Goal: Navigation & Orientation: Find specific page/section

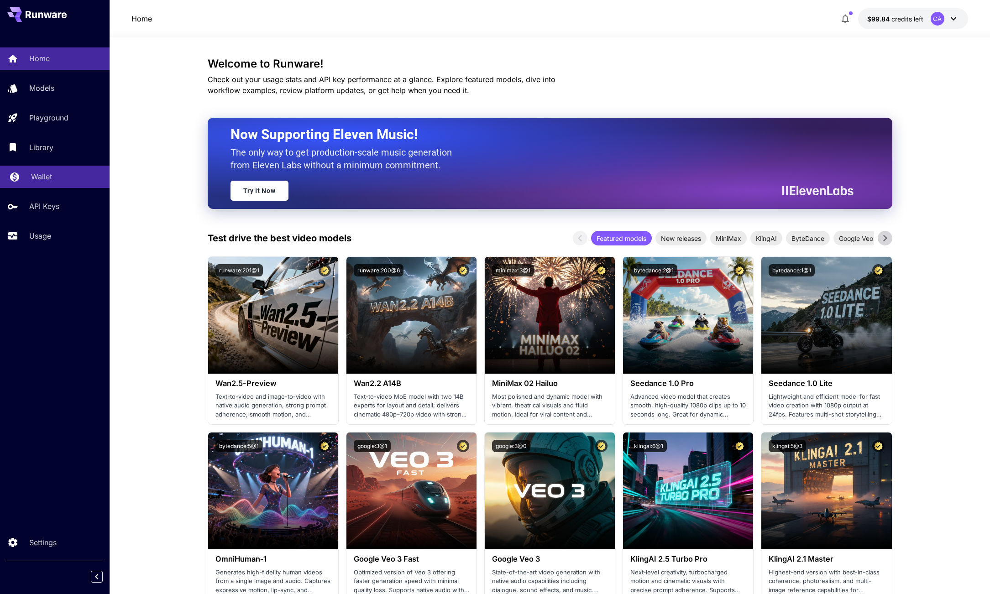
click at [48, 175] on p "Wallet" at bounding box center [41, 176] width 21 height 11
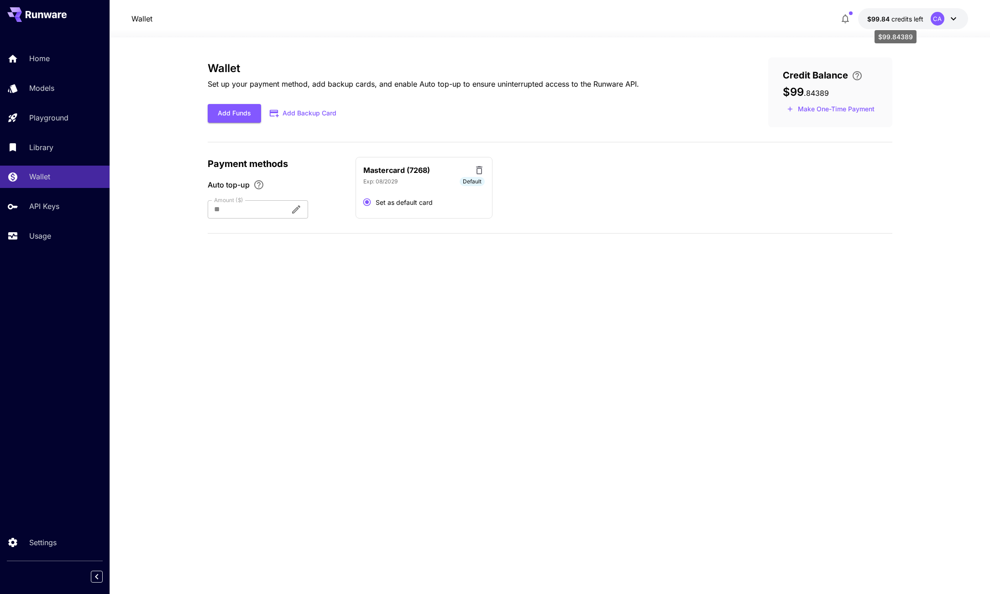
click at [907, 21] on span "credits left" at bounding box center [907, 19] width 32 height 8
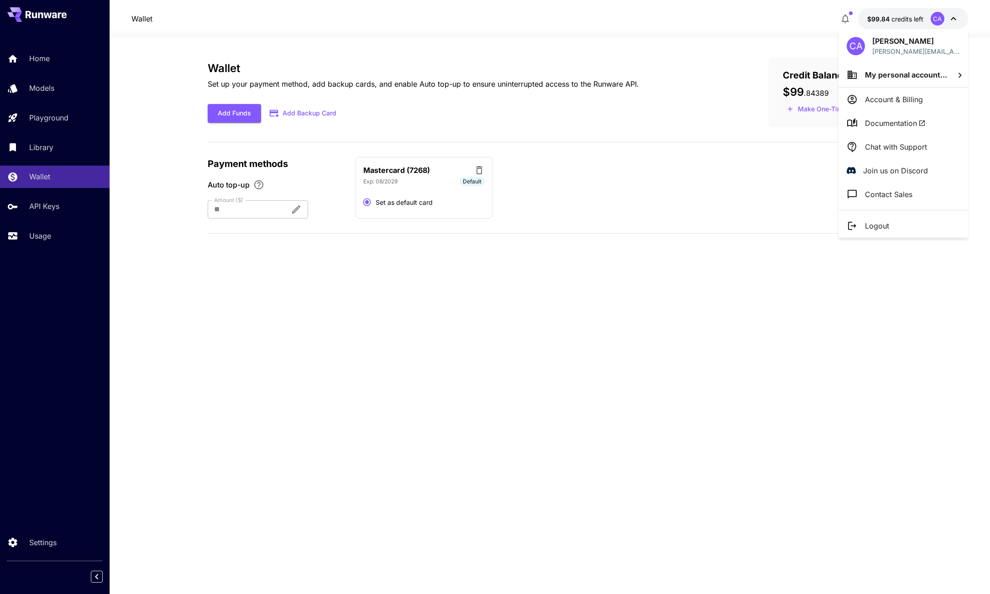
click at [876, 74] on span "My personal account..." at bounding box center [906, 74] width 82 height 9
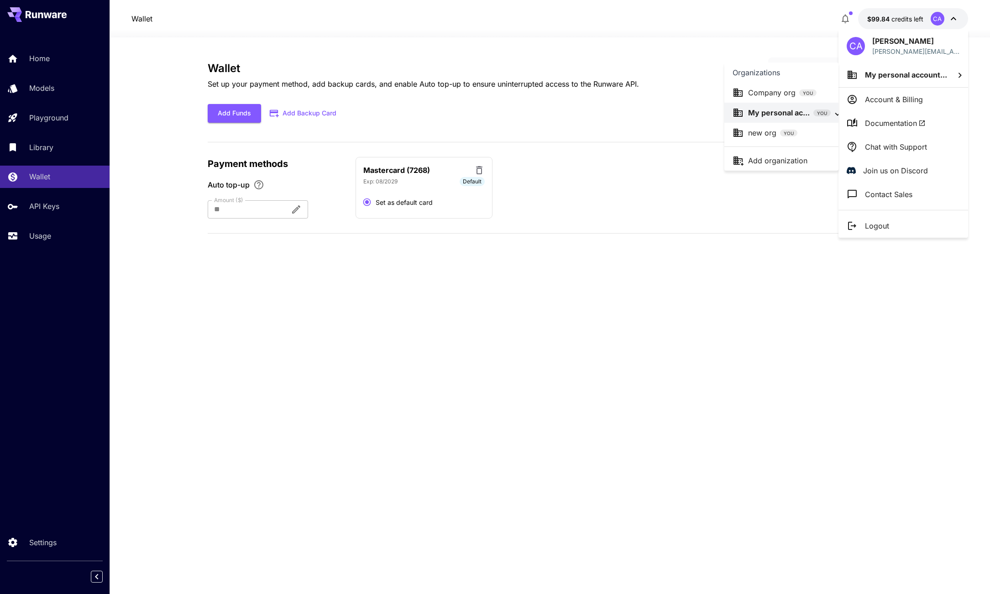
click at [774, 131] on p "new org" at bounding box center [762, 132] width 28 height 11
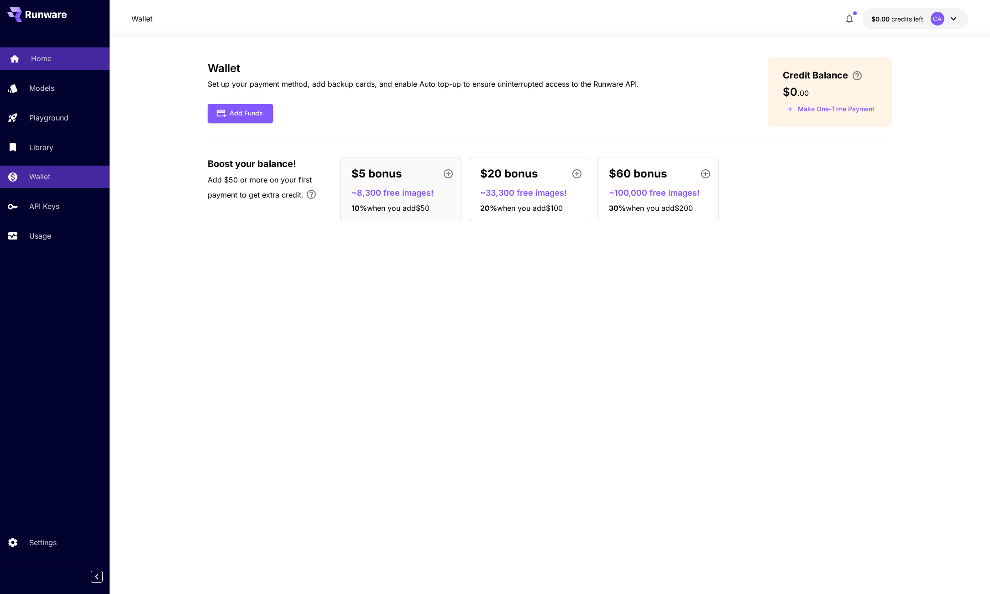
click at [29, 59] on link "Home" at bounding box center [54, 58] width 109 height 22
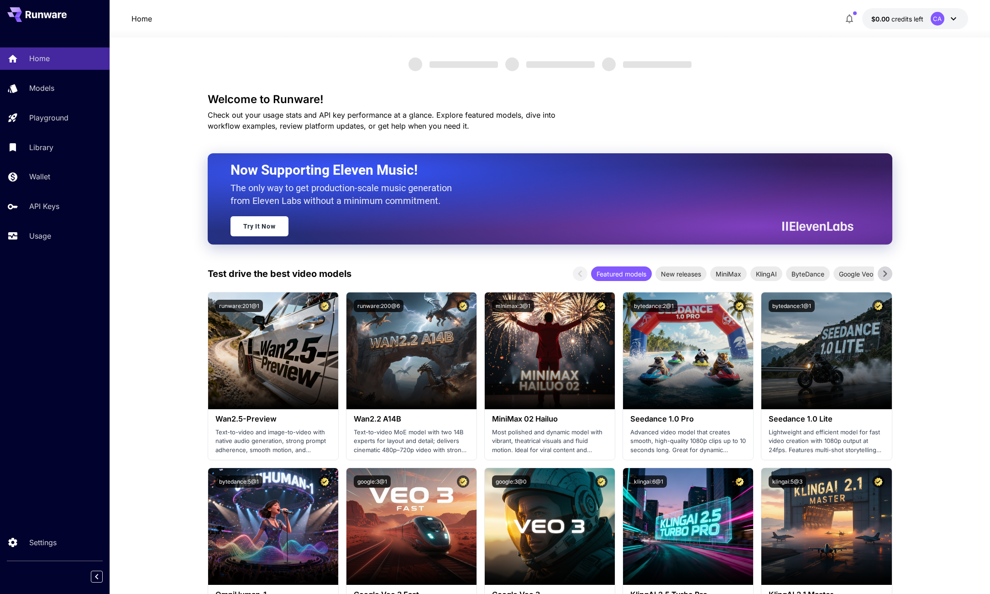
scroll to position [3, 0]
